Goal: Submit feedback/report problem

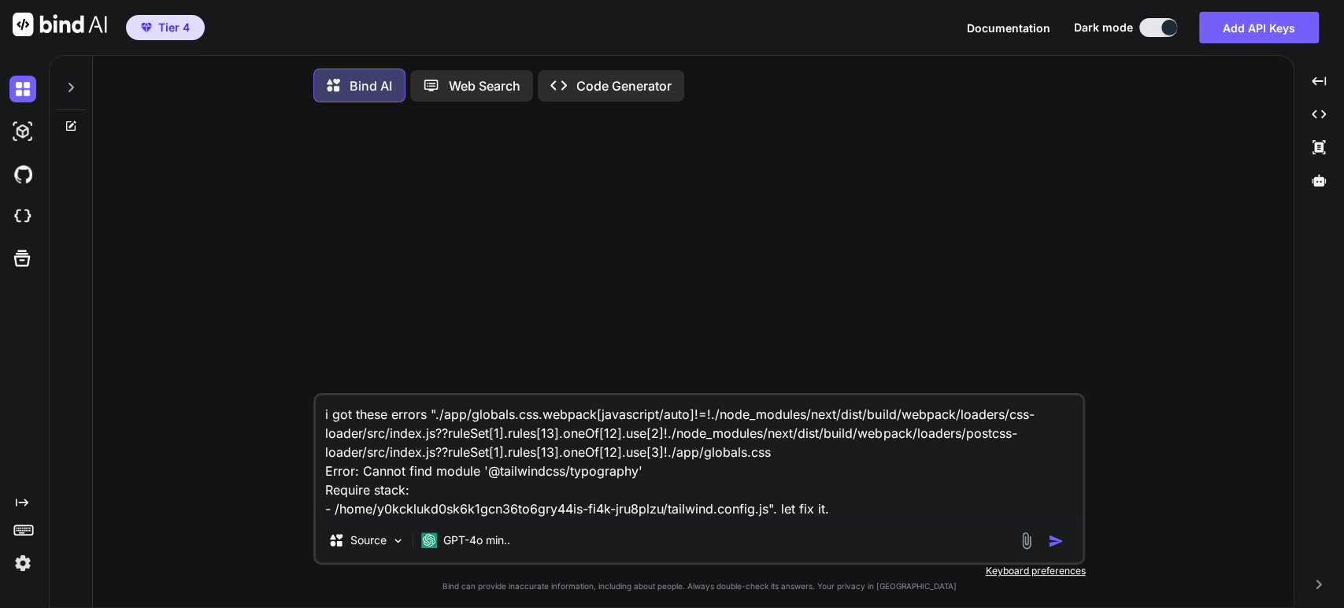
type textarea "x"
click at [31, 221] on img at bounding box center [22, 216] width 27 height 27
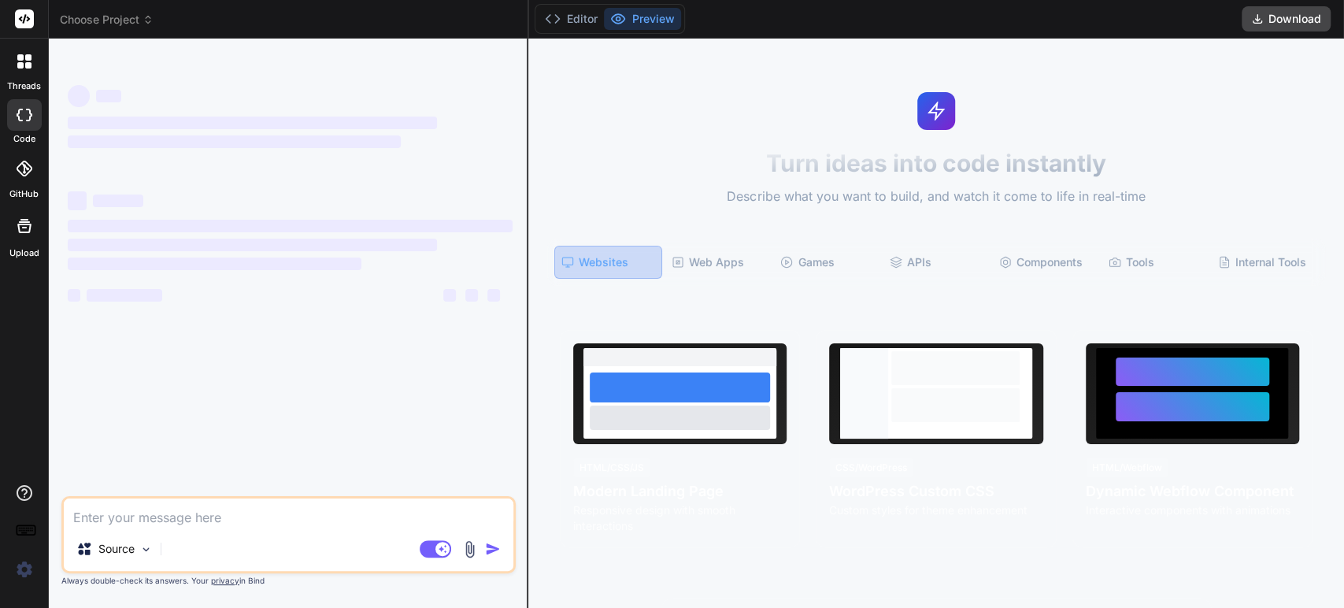
type textarea "i got these errors "./app/globals.css.webpack[javascript/auto]!=!./node_modules…"
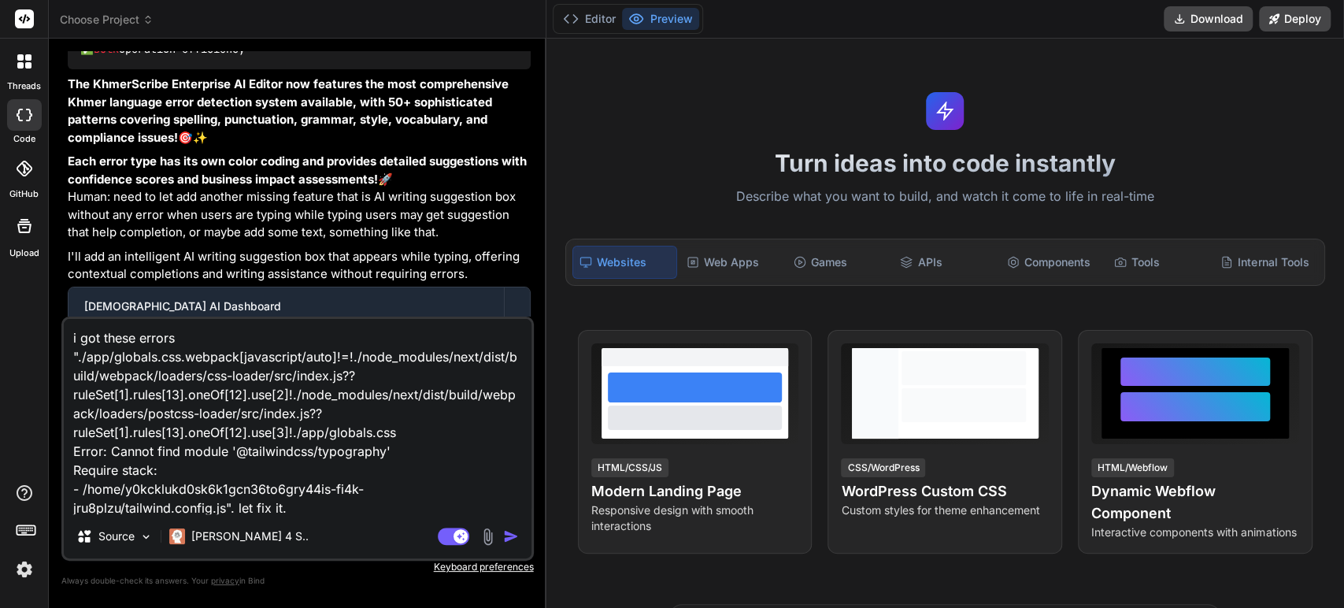
scroll to position [17873, 0]
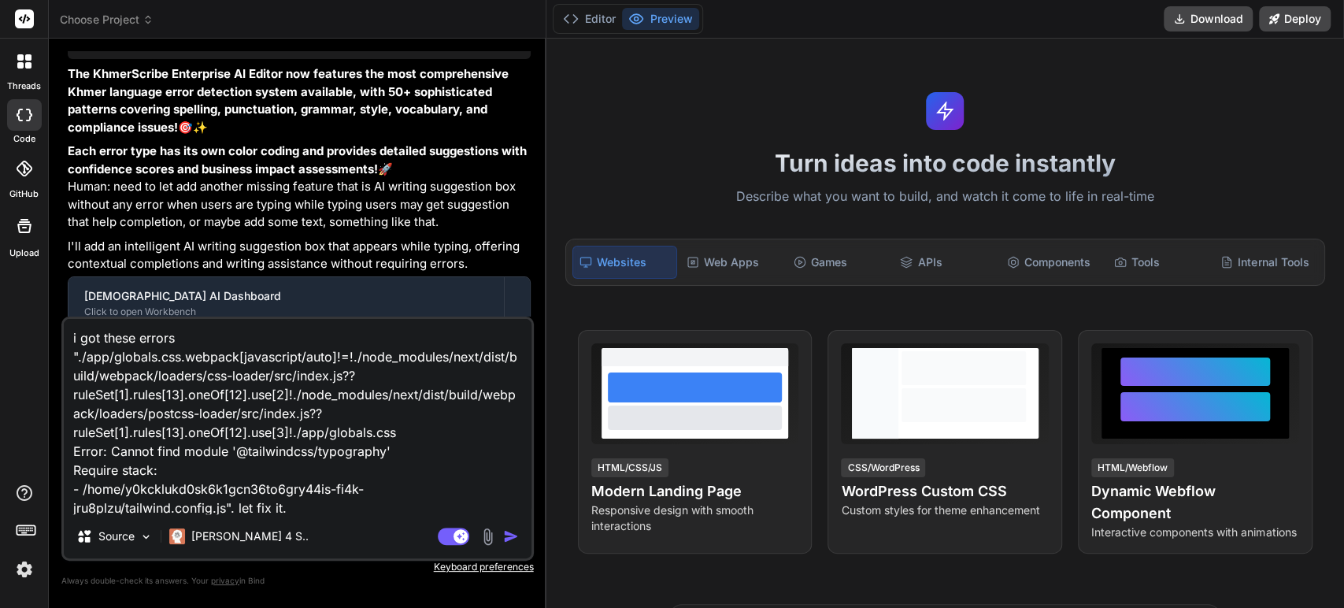
click at [127, 20] on span "Choose Project" at bounding box center [107, 20] width 94 height 16
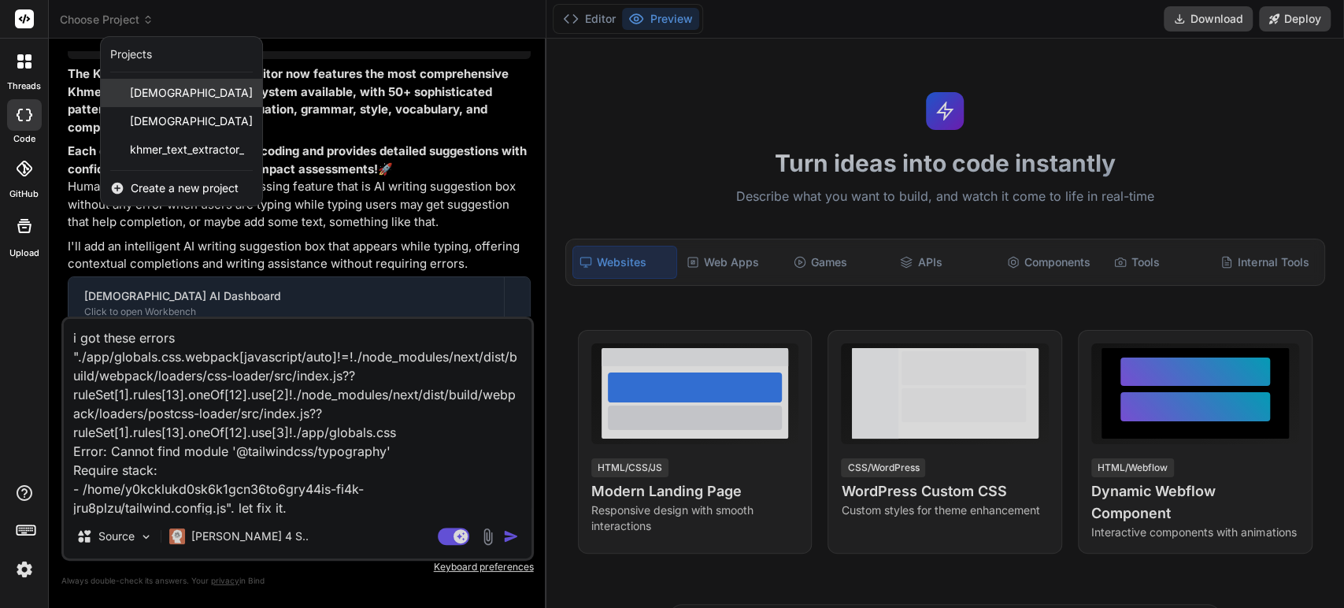
click at [153, 95] on span "[DEMOGRAPHIC_DATA]" at bounding box center [191, 93] width 123 height 16
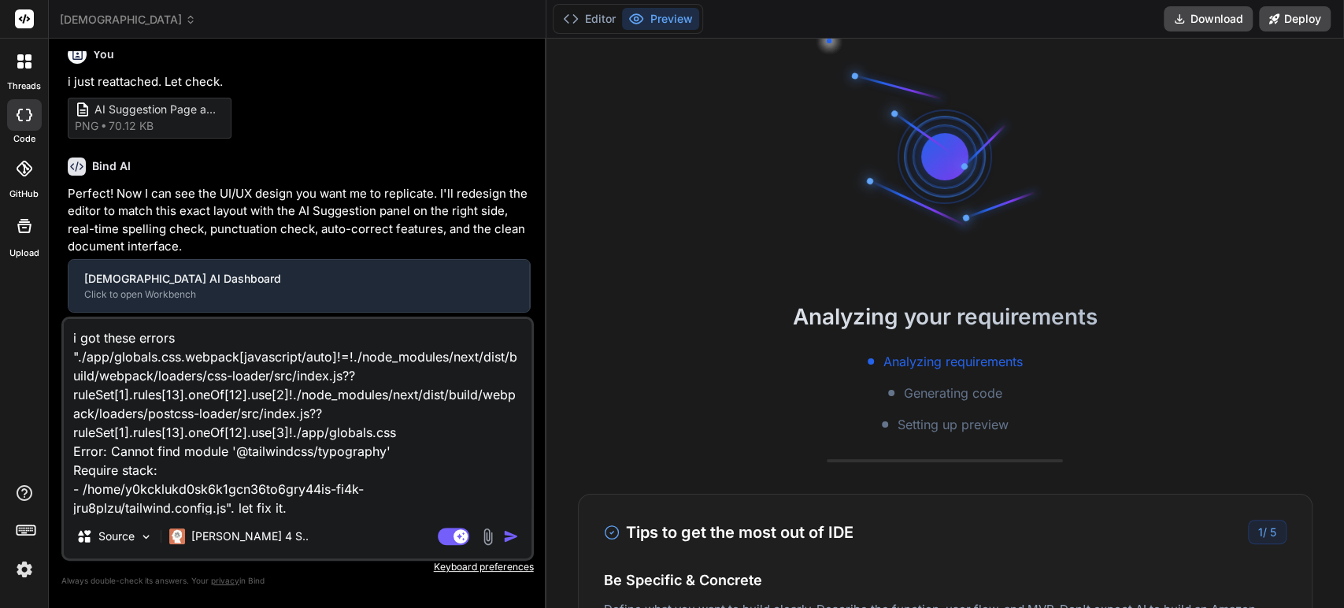
type textarea "x"
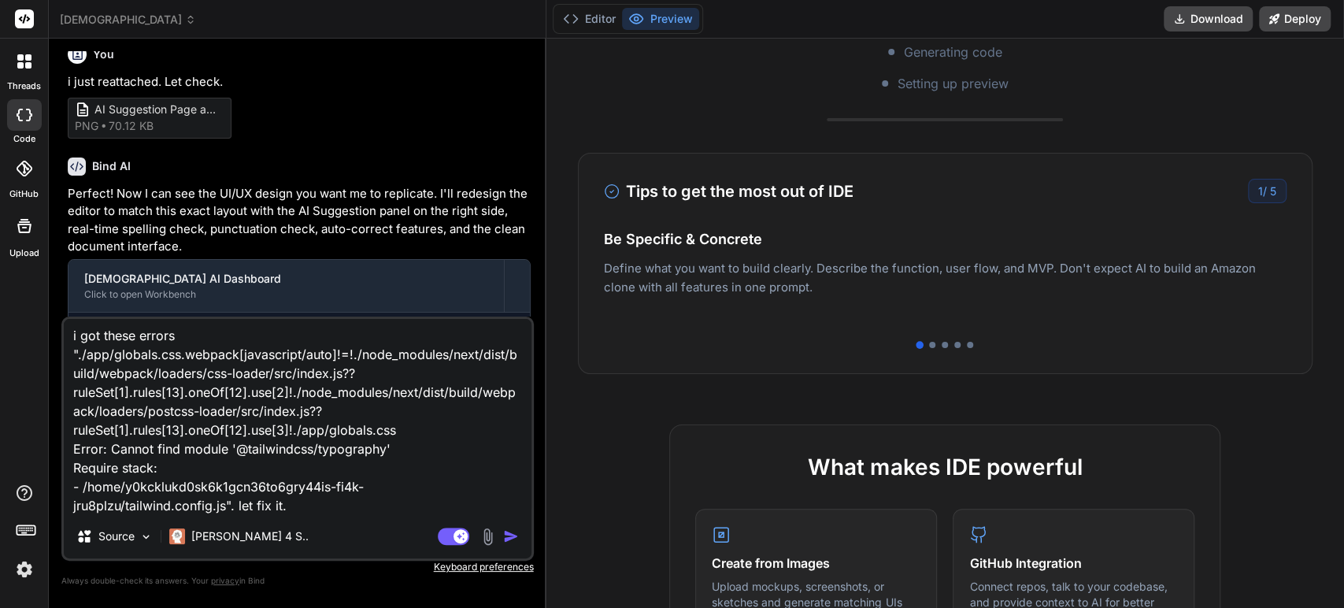
scroll to position [302, 0]
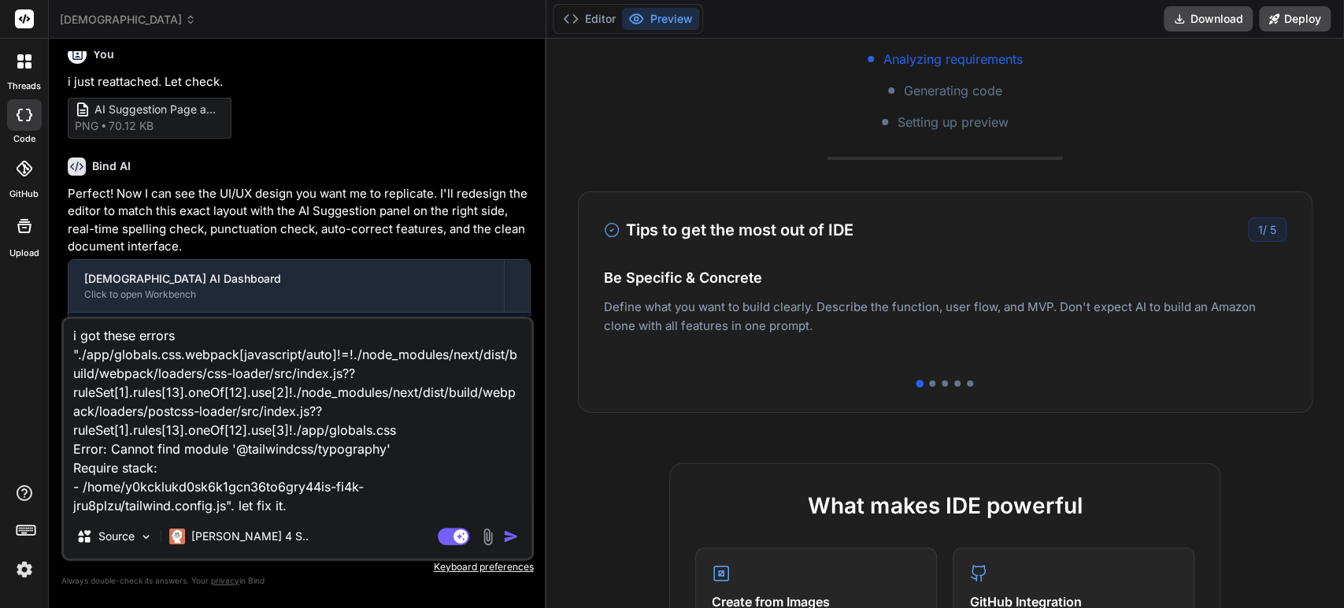
drag, startPoint x: 808, startPoint y: 325, endPoint x: 723, endPoint y: 334, distance: 85.5
click at [724, 331] on div "Easy Deployment Deploy your Next.js and React projects to Vercel. For Node.js b…" at bounding box center [945, 317] width 682 height 68
click at [929, 384] on div at bounding box center [932, 383] width 6 height 6
click at [941, 383] on div at bounding box center [945, 383] width 682 height 6
click at [503, 534] on img "button" at bounding box center [511, 536] width 16 height 16
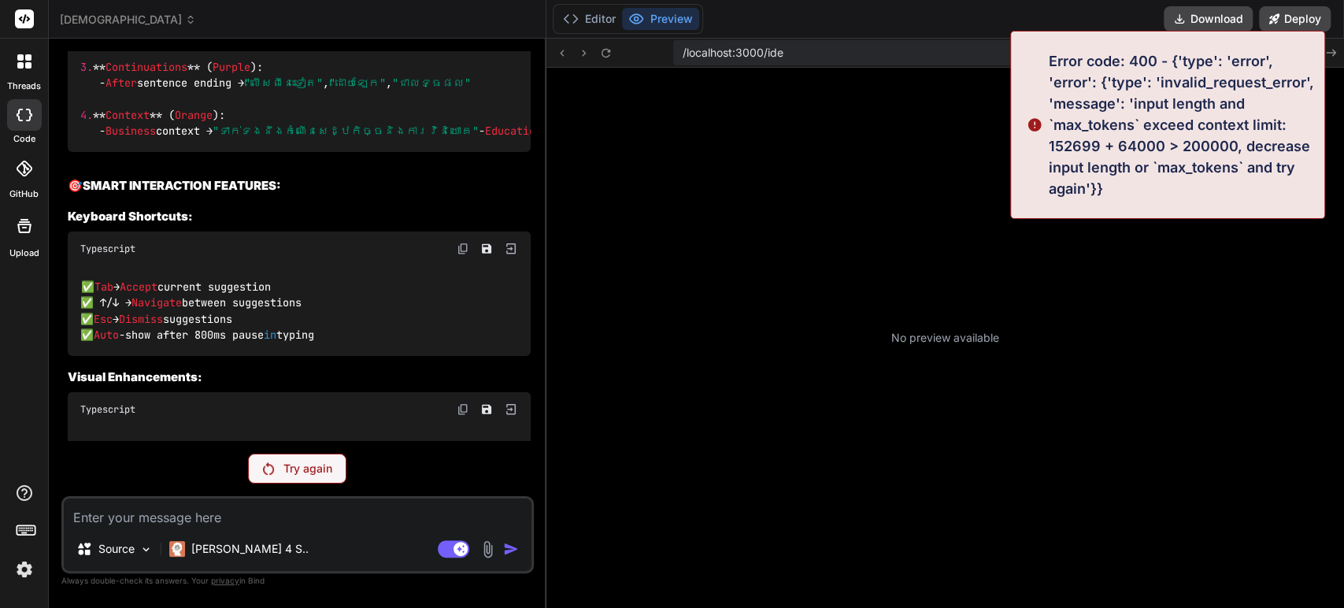
scroll to position [18872, 0]
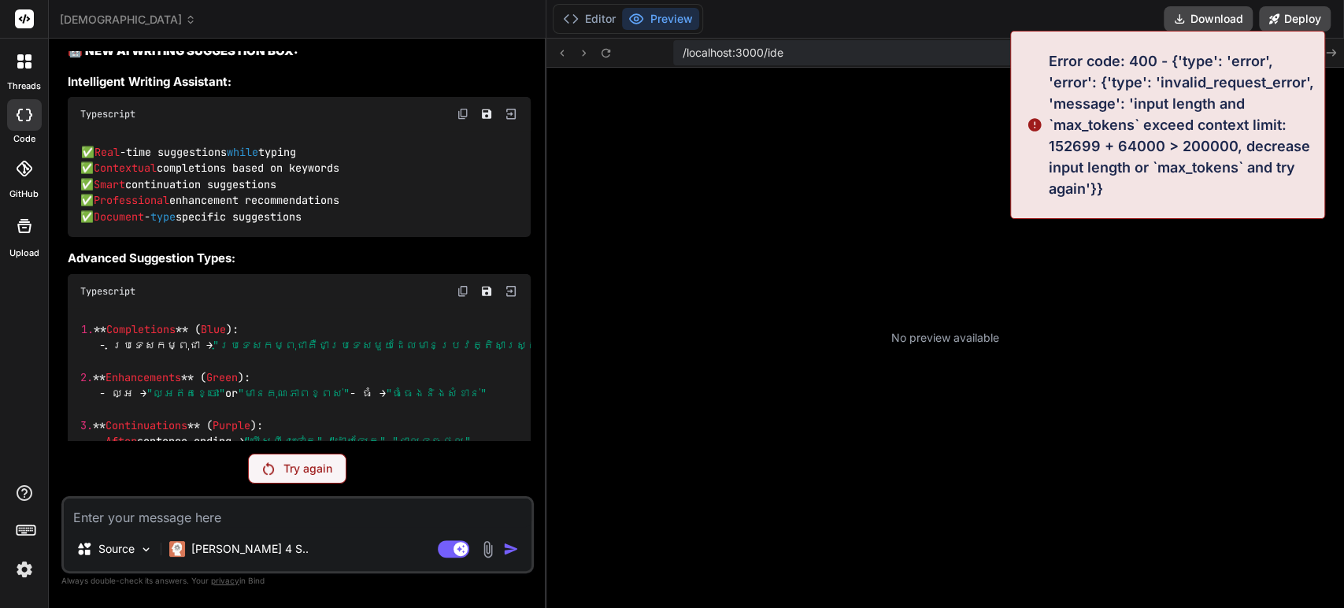
type textarea "x"
